Goal: Connect with others: Connect with others

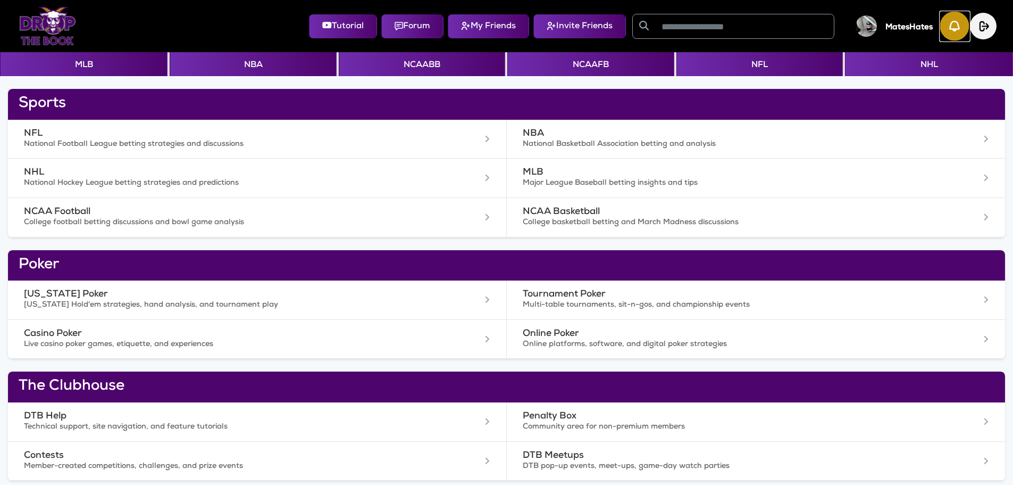
click at [952, 31] on img "button" at bounding box center [954, 26] width 29 height 29
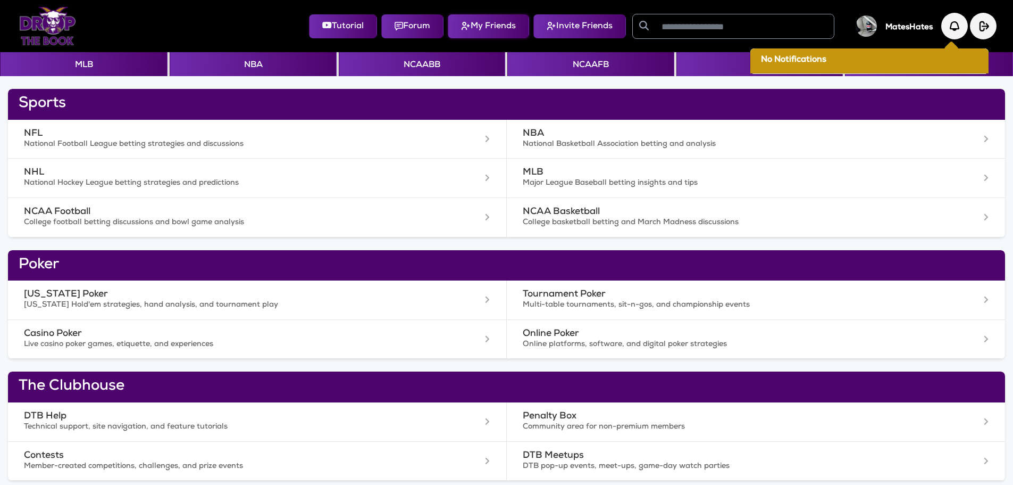
click at [480, 29] on button "My Friends" at bounding box center [488, 26] width 81 height 24
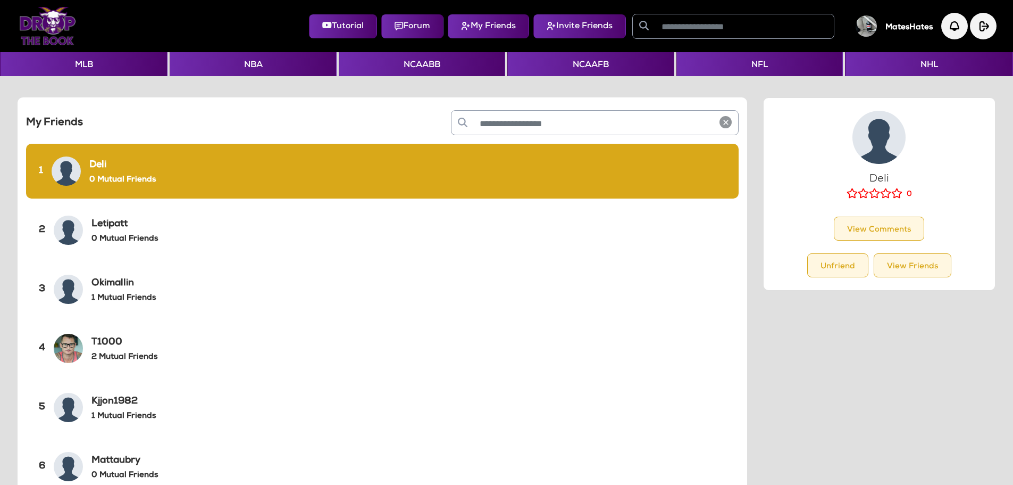
click at [658, 24] on input "text" at bounding box center [744, 26] width 179 height 24
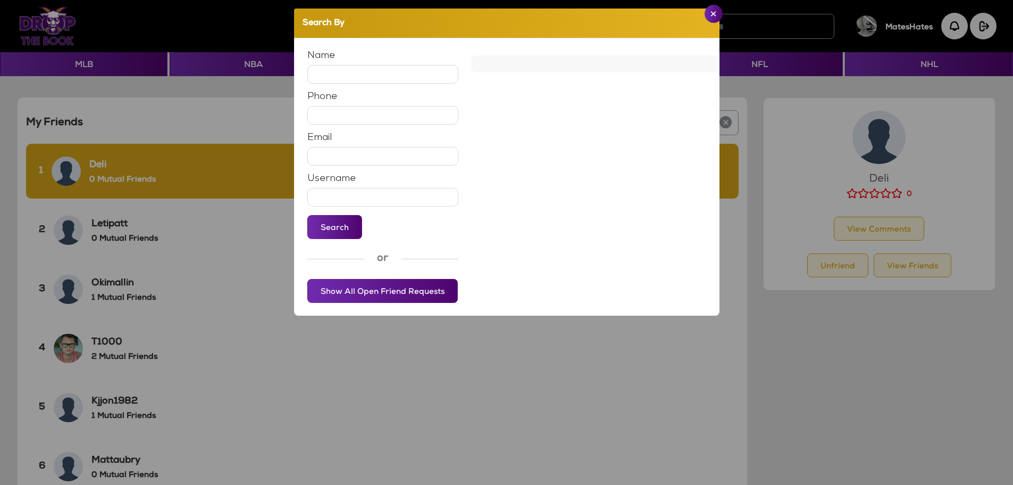
click at [349, 74] on input "text" at bounding box center [383, 74] width 152 height 19
type input "**********"
click at [328, 232] on button "Search" at bounding box center [334, 227] width 55 height 24
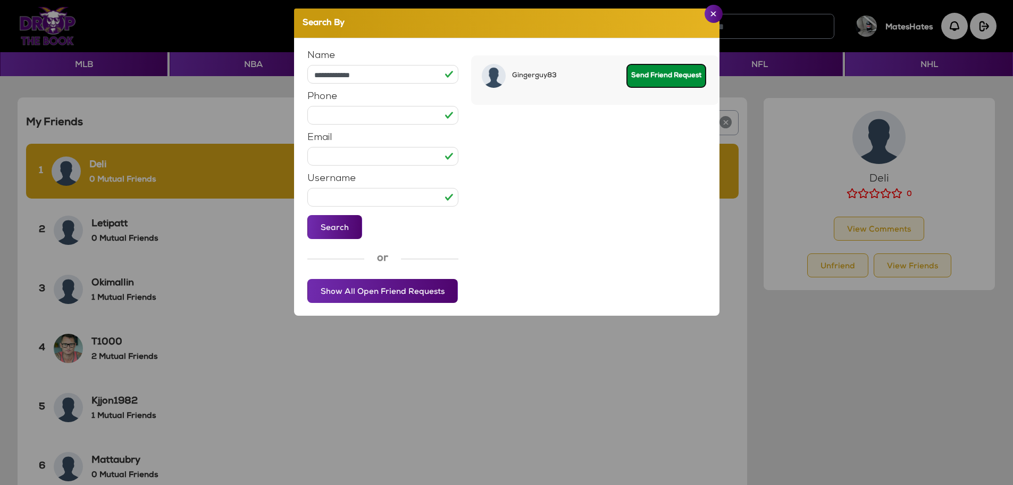
click at [674, 82] on button "Send Friend Request" at bounding box center [667, 76] width 80 height 24
click at [713, 15] on img "Close" at bounding box center [714, 13] width 6 height 5
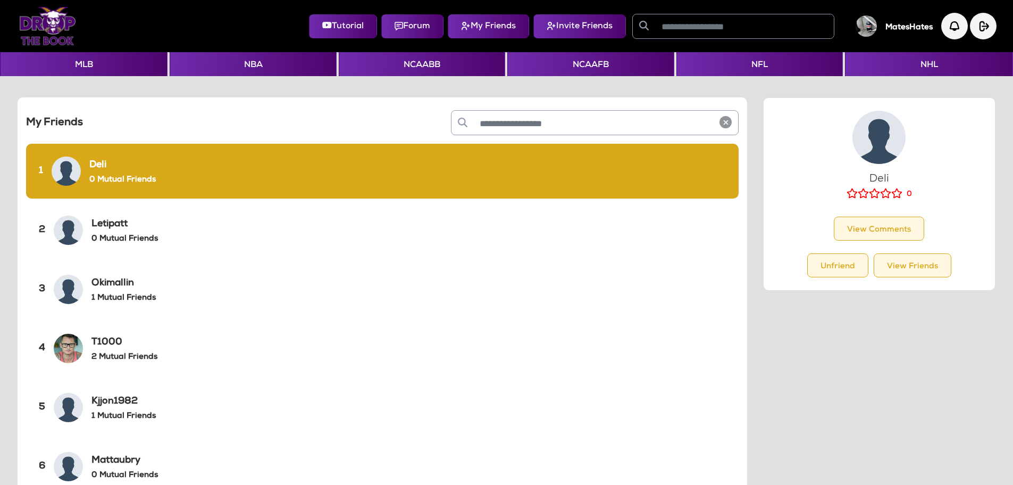
click at [53, 23] on img at bounding box center [47, 26] width 57 height 38
